Goal: Use online tool/utility: Use online tool/utility

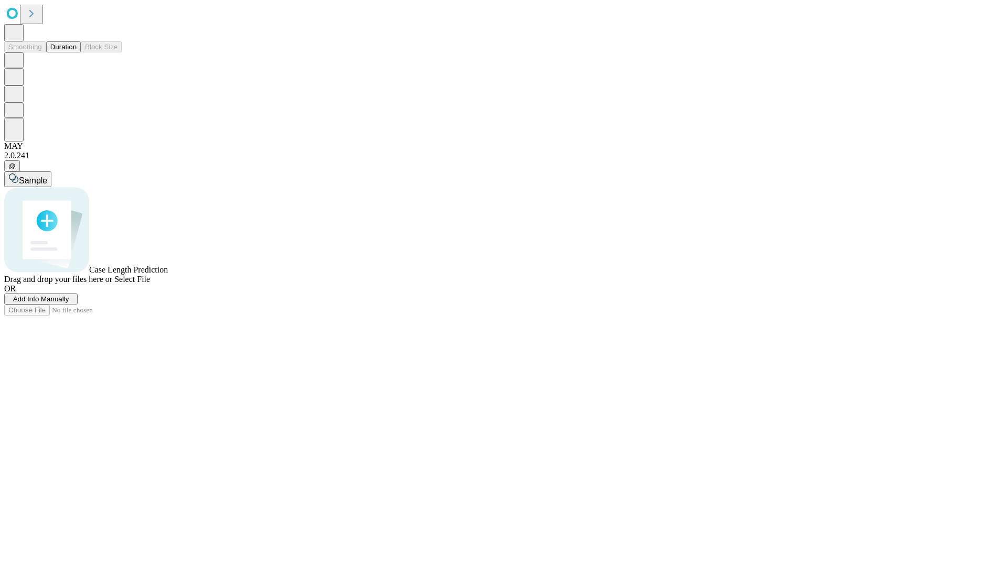
click at [77, 52] on button "Duration" at bounding box center [63, 46] width 35 height 11
click at [150, 284] on span "Select File" at bounding box center [132, 279] width 36 height 9
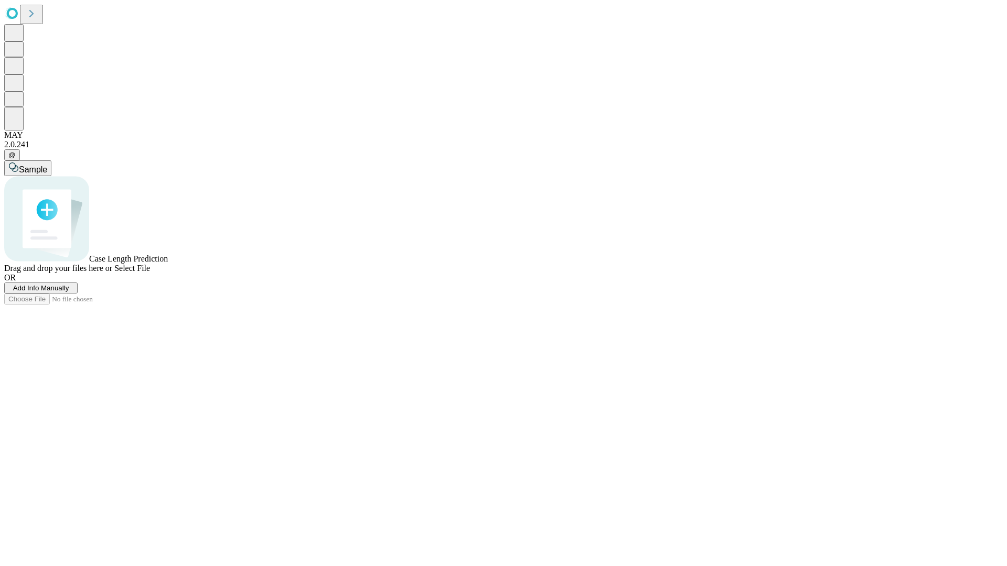
click at [150, 273] on span "Select File" at bounding box center [132, 268] width 36 height 9
